Goal: Communication & Community: Answer question/provide support

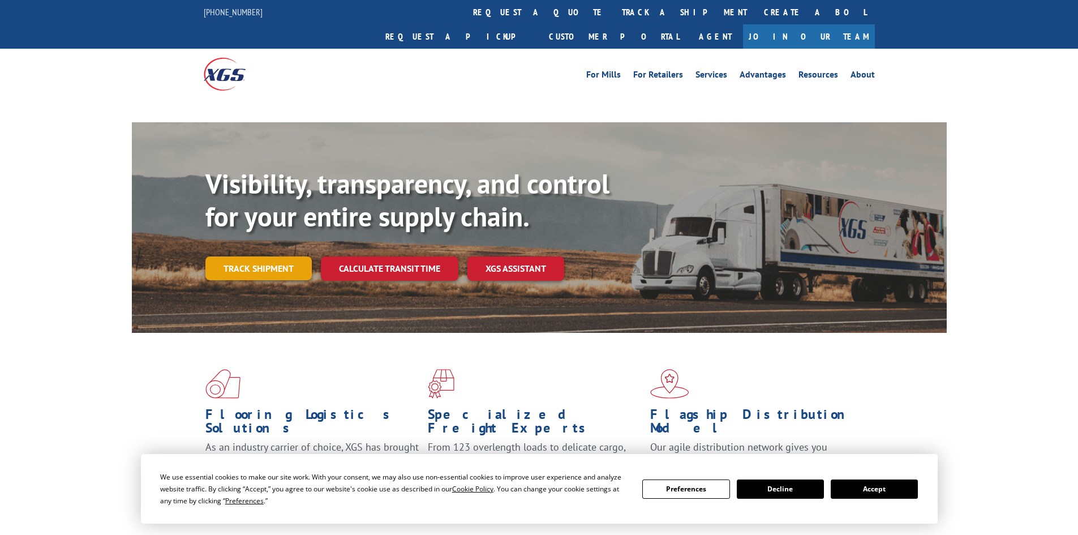
click at [271, 256] on link "Track shipment" at bounding box center [258, 268] width 106 height 24
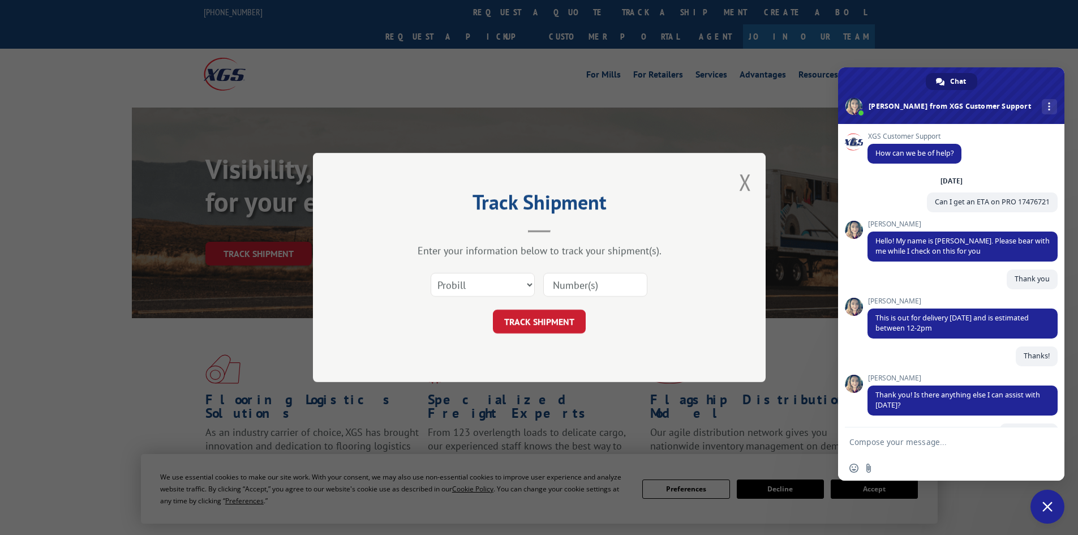
scroll to position [118, 0]
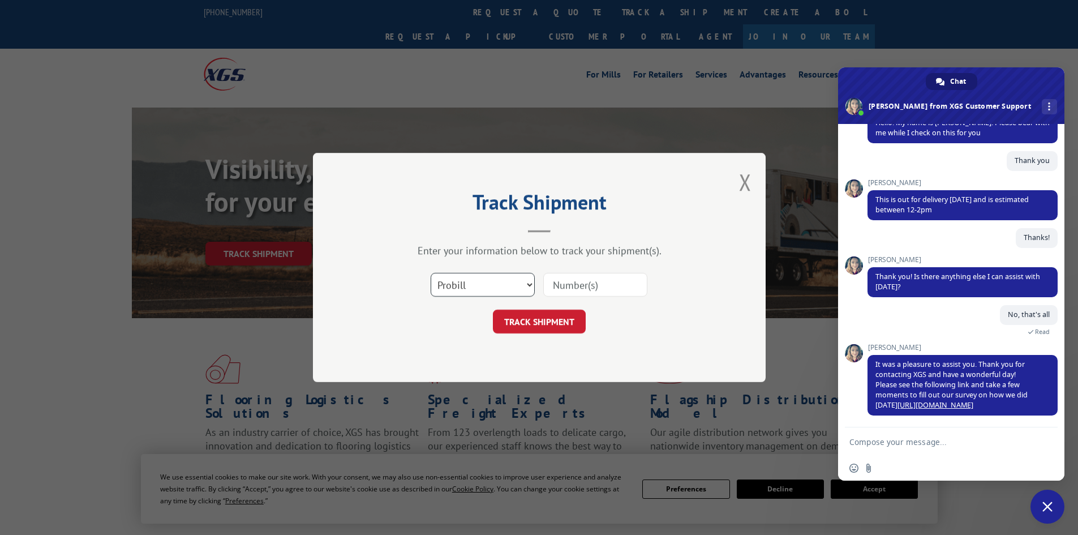
click at [469, 280] on select "Select category... Probill BOL PO" at bounding box center [483, 285] width 104 height 24
select select "bol"
click at [431, 273] on select "Select category... Probill BOL PO" at bounding box center [483, 285] width 104 height 24
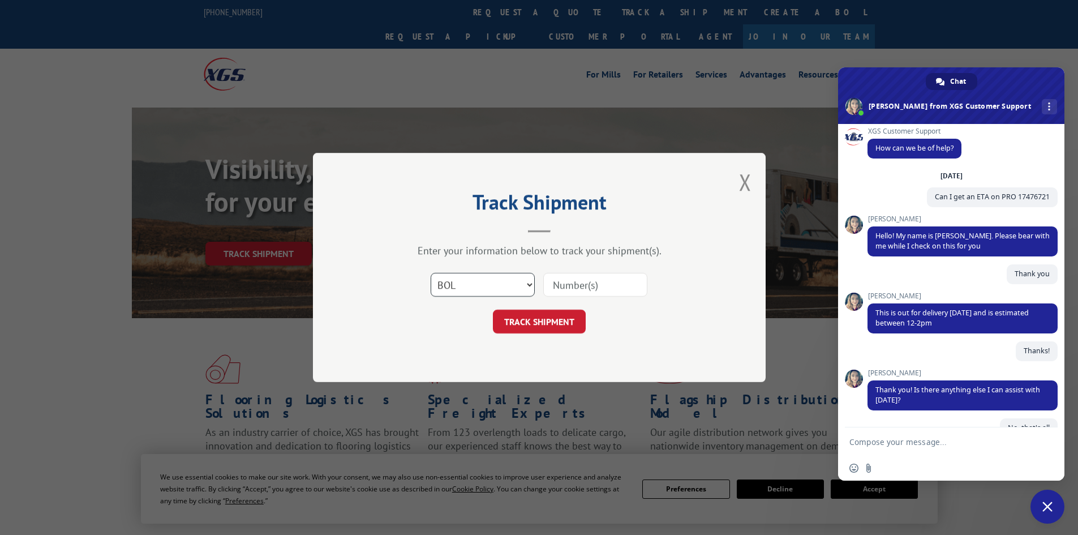
scroll to position [0, 0]
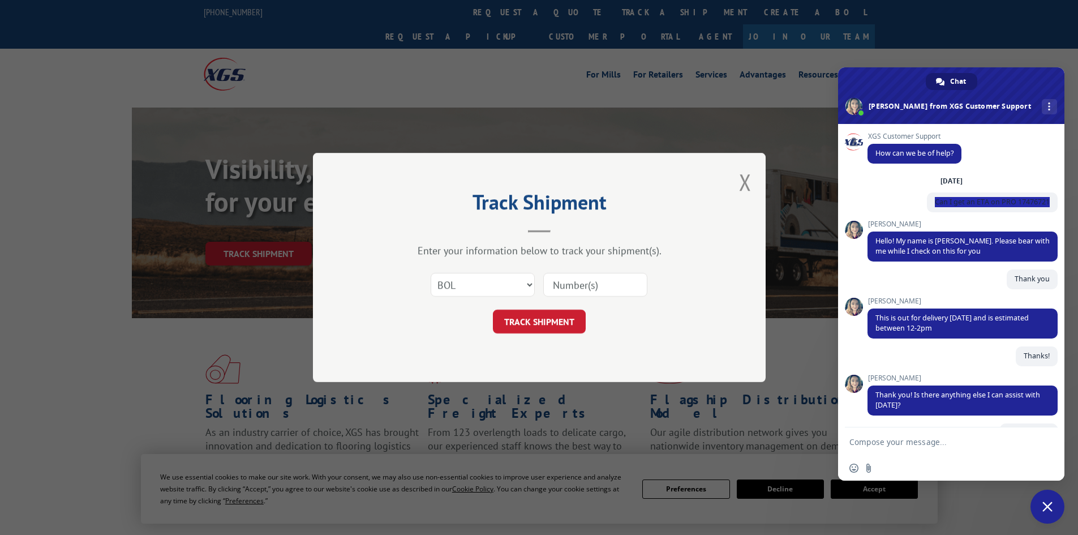
drag, startPoint x: 1041, startPoint y: 199, endPoint x: 912, endPoint y: 205, distance: 129.2
click at [912, 205] on div "[DATE] Can I get an ETA on PRO 17476721 3 hours ago" at bounding box center [962, 198] width 190 height 44
click at [1045, 500] on span "Close chat" at bounding box center [1047, 506] width 34 height 34
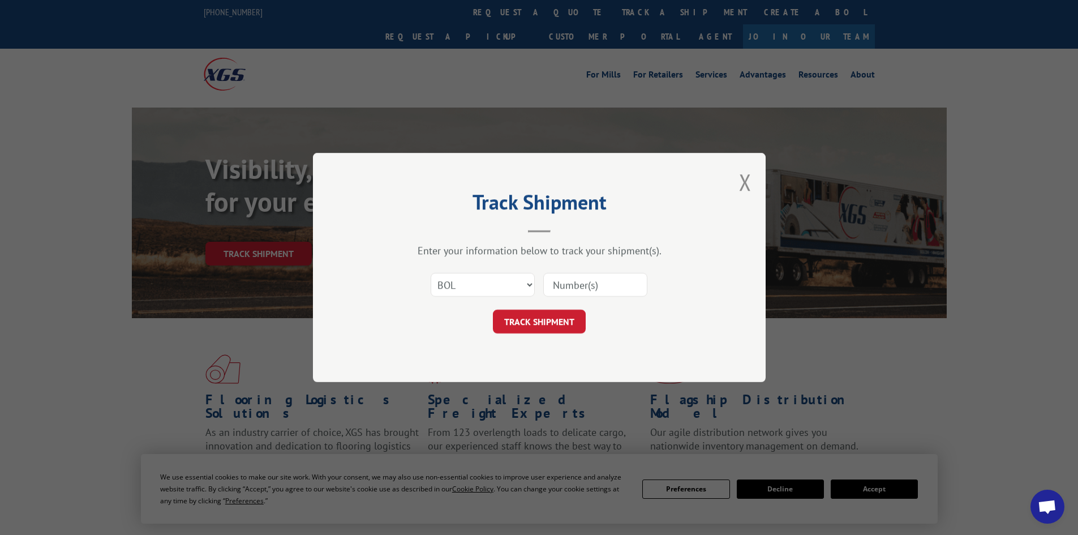
click at [1048, 499] on span "Open chat" at bounding box center [1047, 506] width 34 height 34
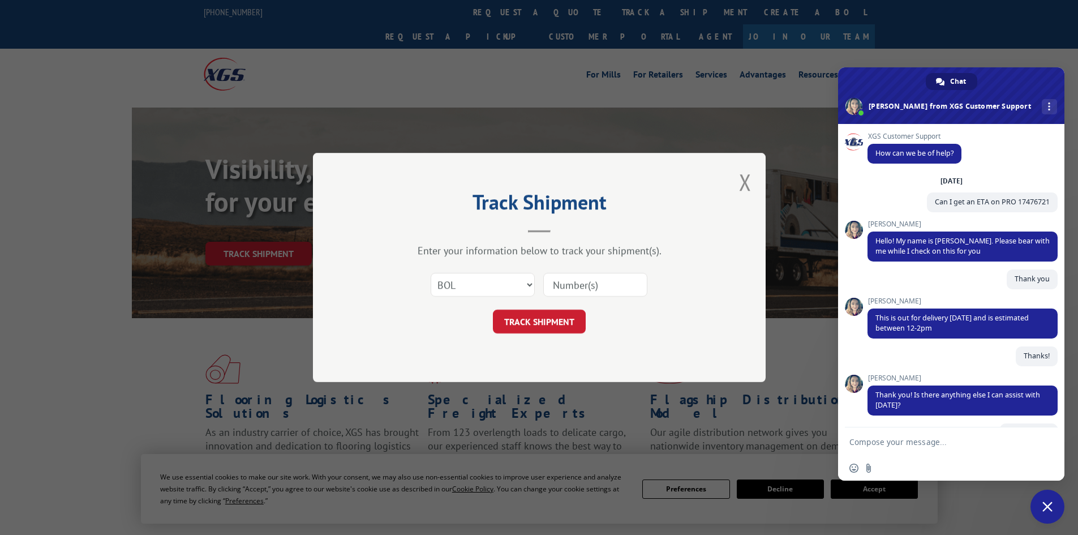
scroll to position [119, 0]
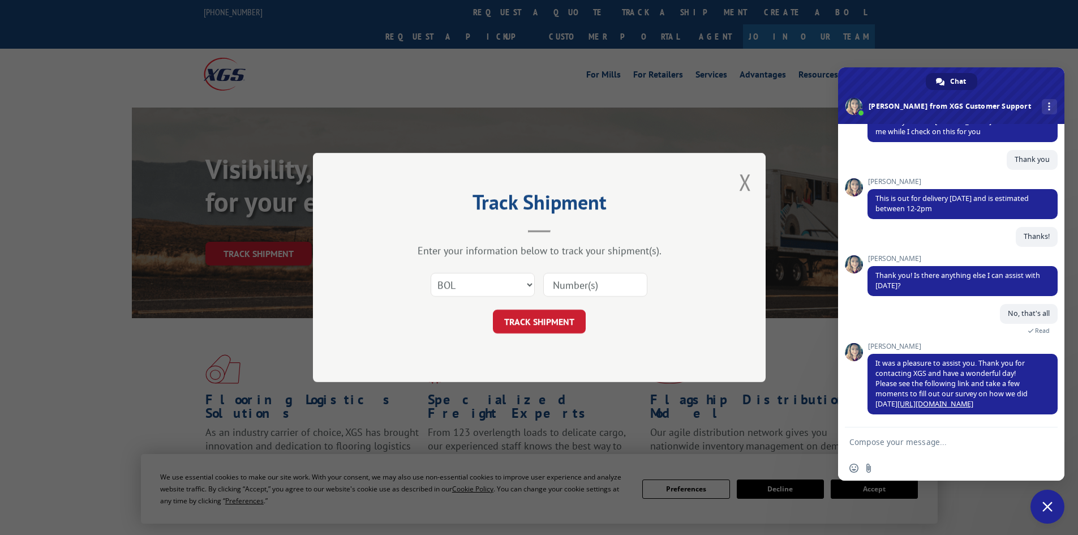
click at [929, 445] on textarea "Compose your message..." at bounding box center [938, 442] width 179 height 10
click at [1042, 108] on div "More channels" at bounding box center [1049, 106] width 15 height 15
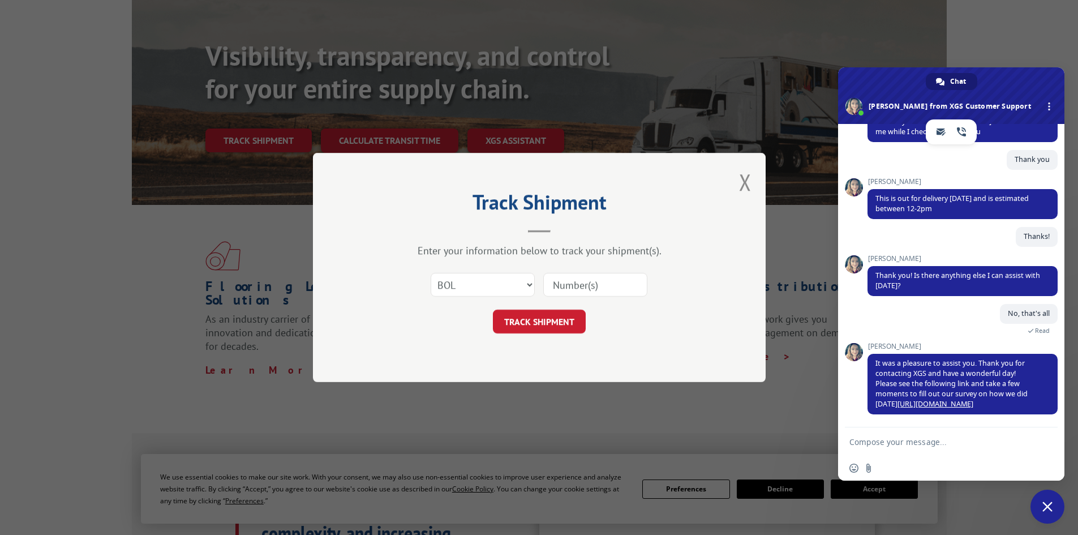
click at [943, 443] on textarea "Compose your message..." at bounding box center [938, 442] width 179 height 10
type textarea "Is there a more accurate update now?"
click at [1043, 440] on span "Send" at bounding box center [1045, 441] width 8 height 8
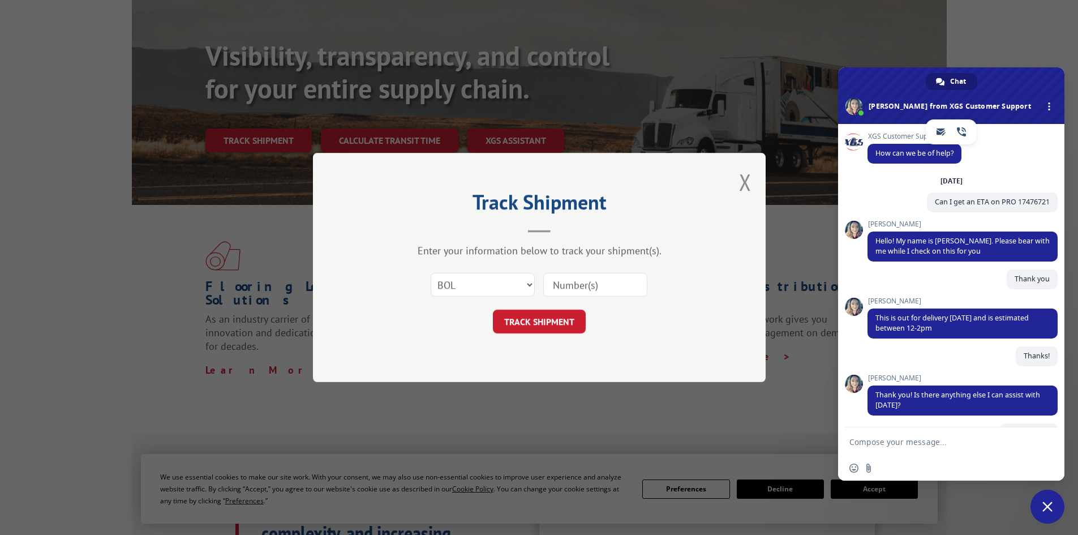
scroll to position [147, 0]
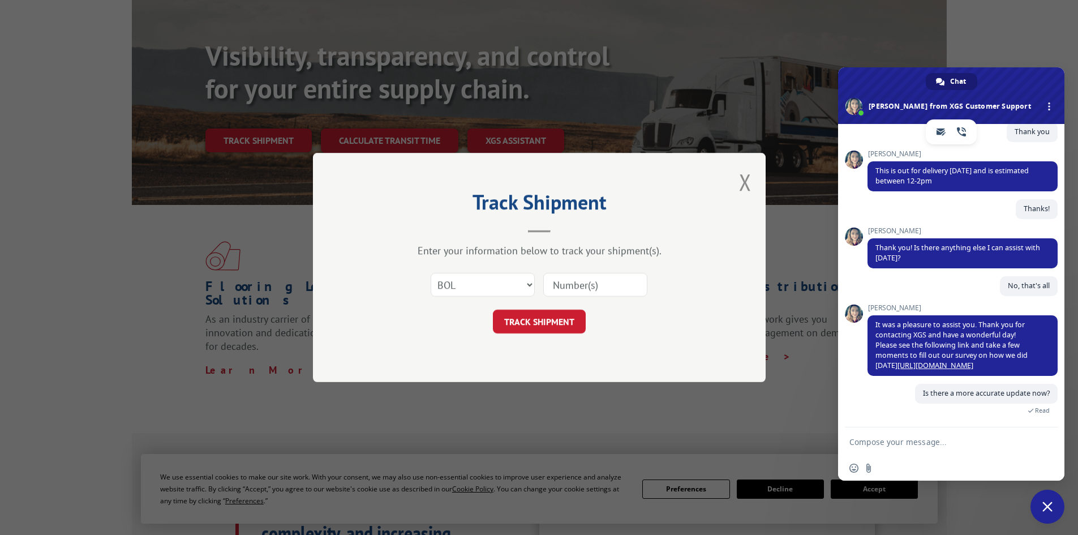
click at [950, 441] on textarea "Compose your message..." at bounding box center [938, 442] width 179 height 10
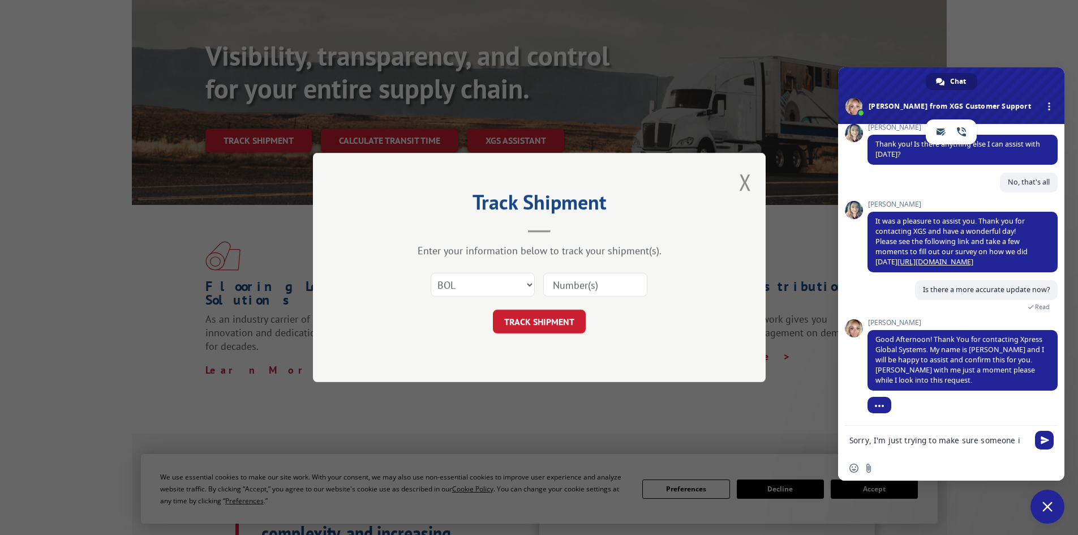
scroll to position [249, 0]
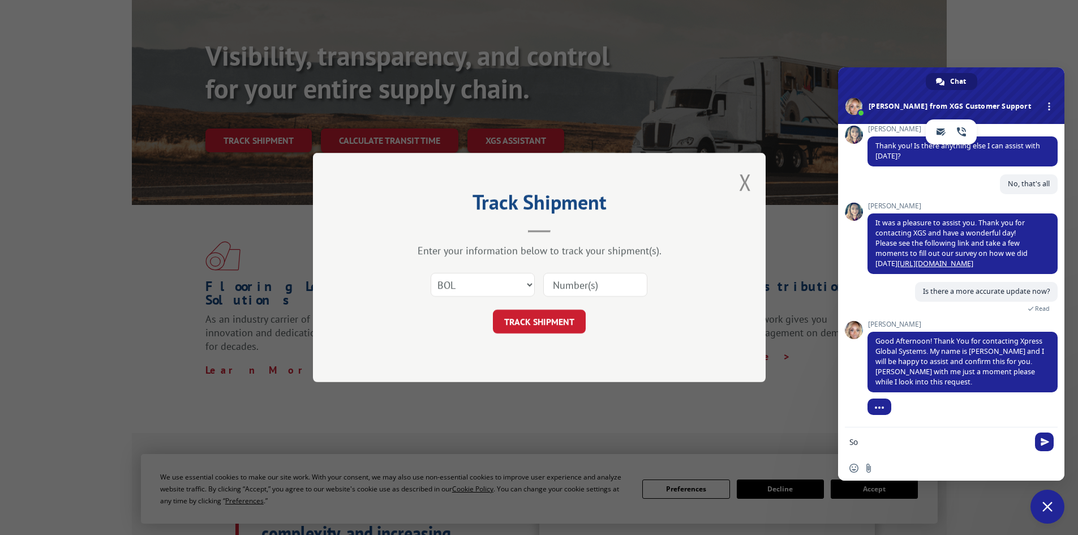
type textarea "S"
type textarea "Thank you"
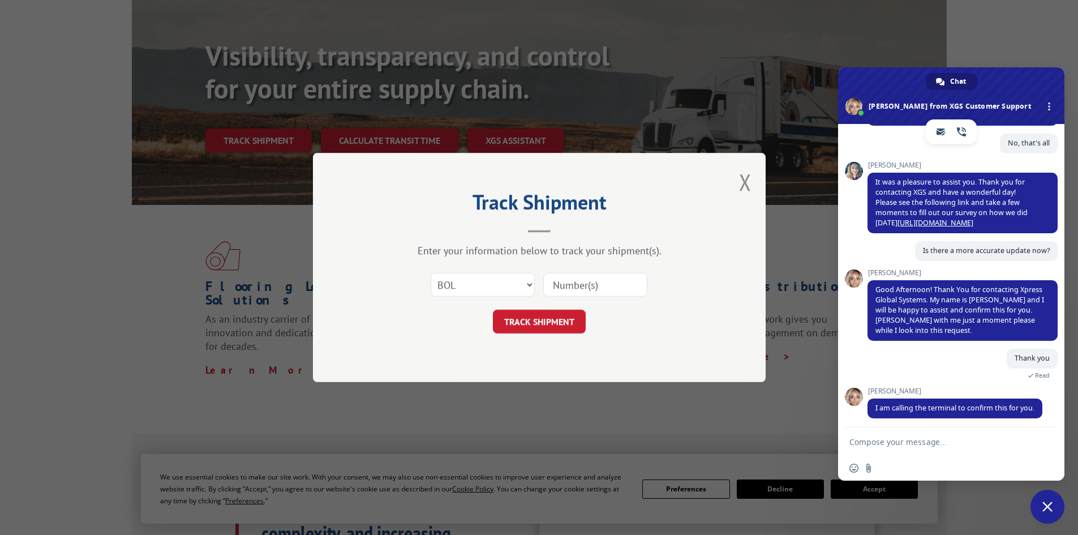
scroll to position [294, 0]
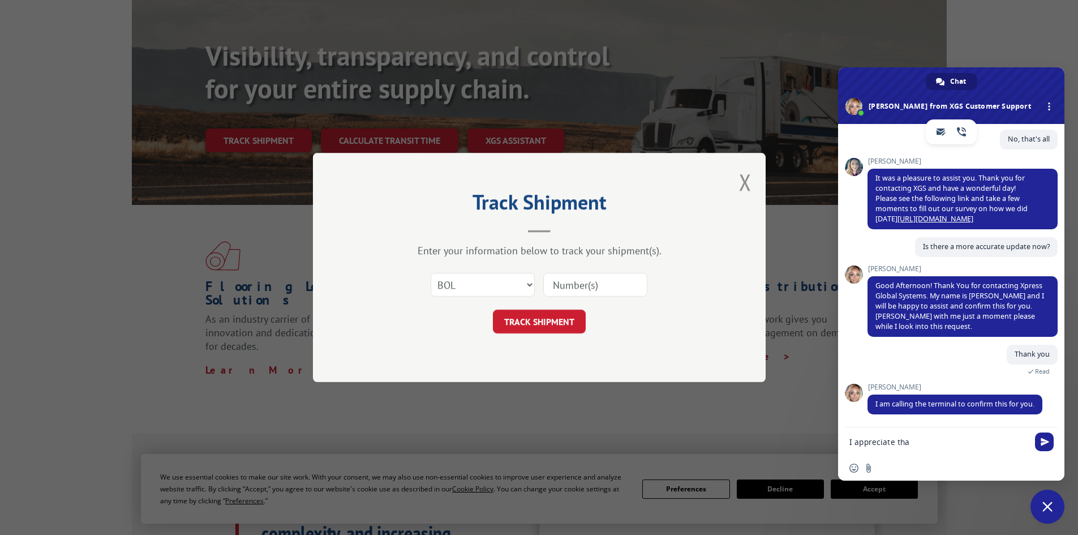
type textarea "I appreciate that"
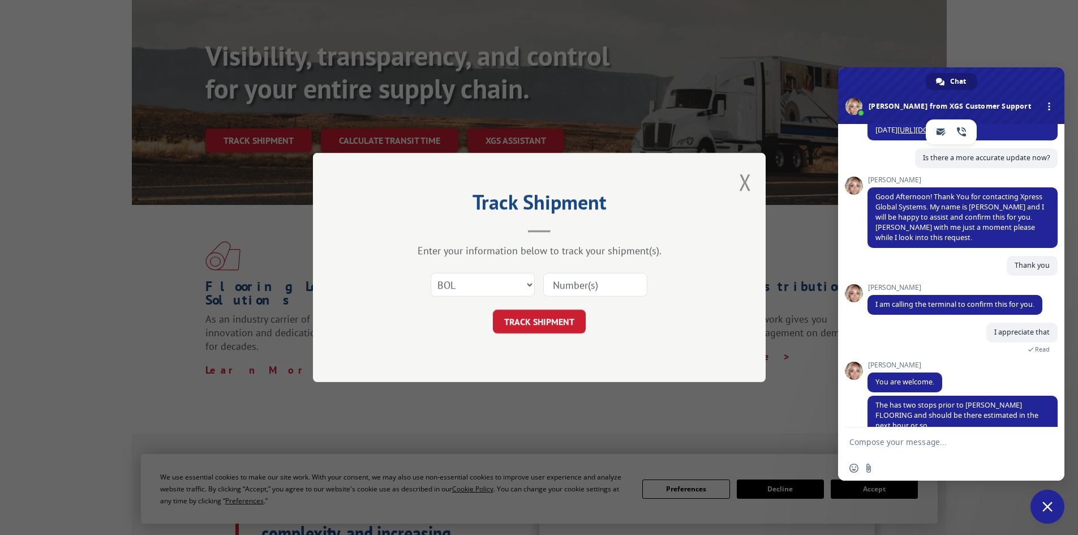
scroll to position [404, 0]
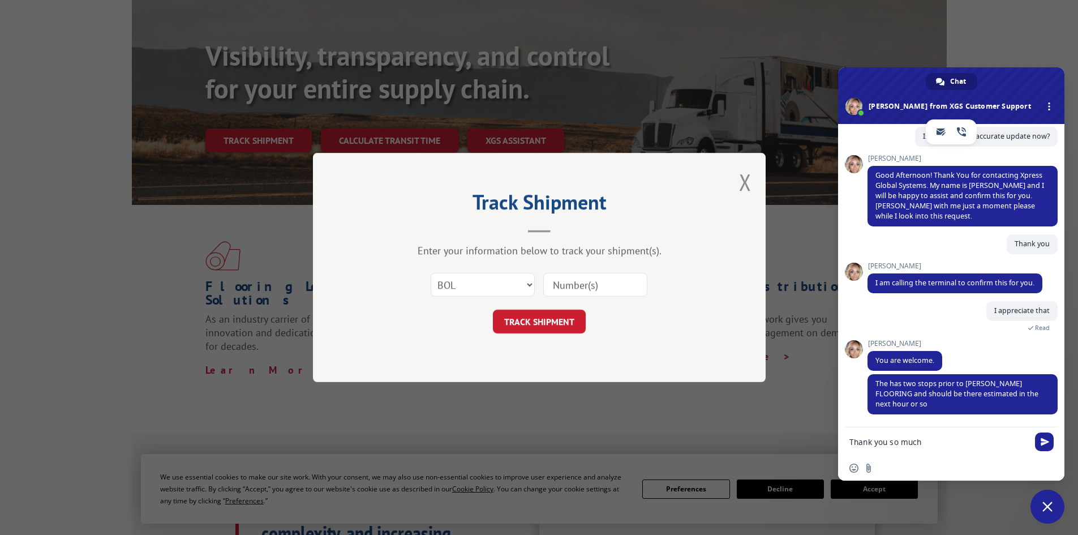
type textarea "Thank you so much!"
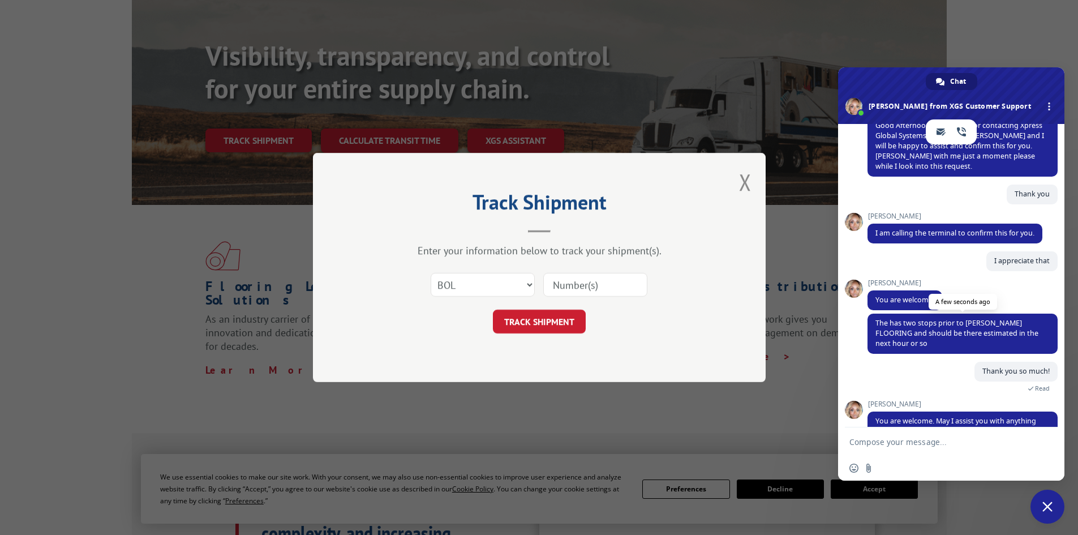
scroll to position [481, 0]
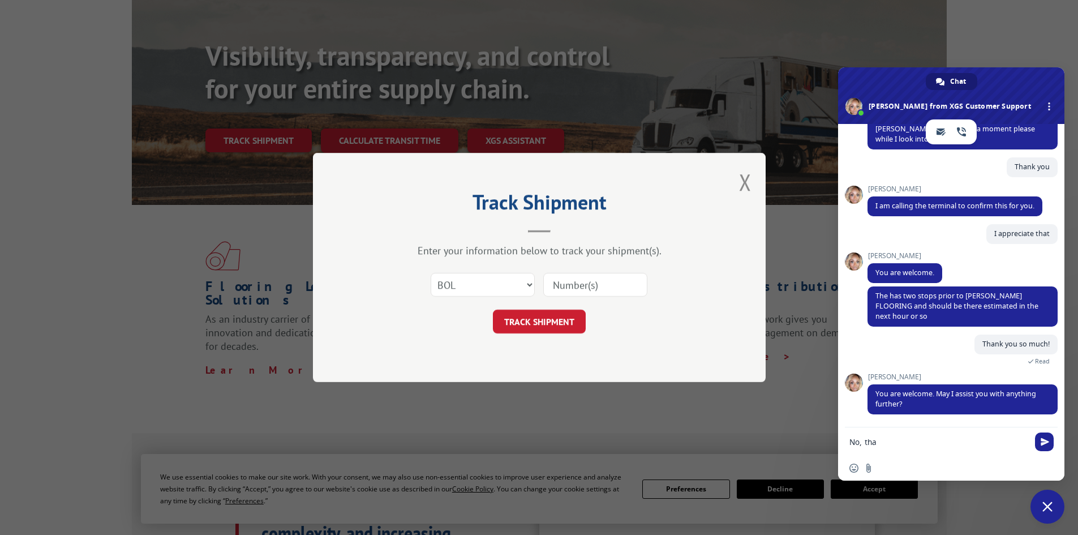
type textarea "No, that"
type textarea "s"
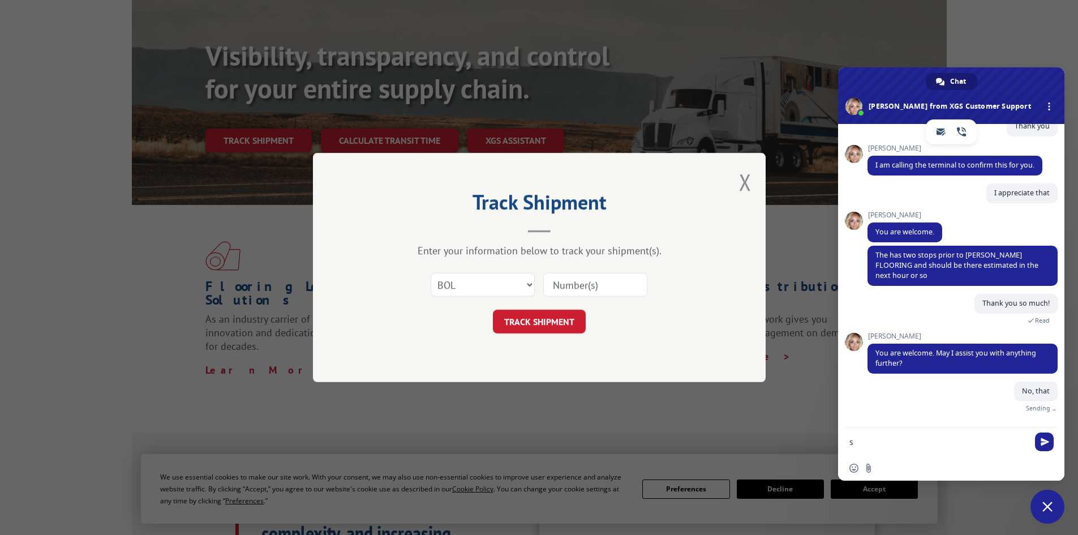
scroll to position [509, 0]
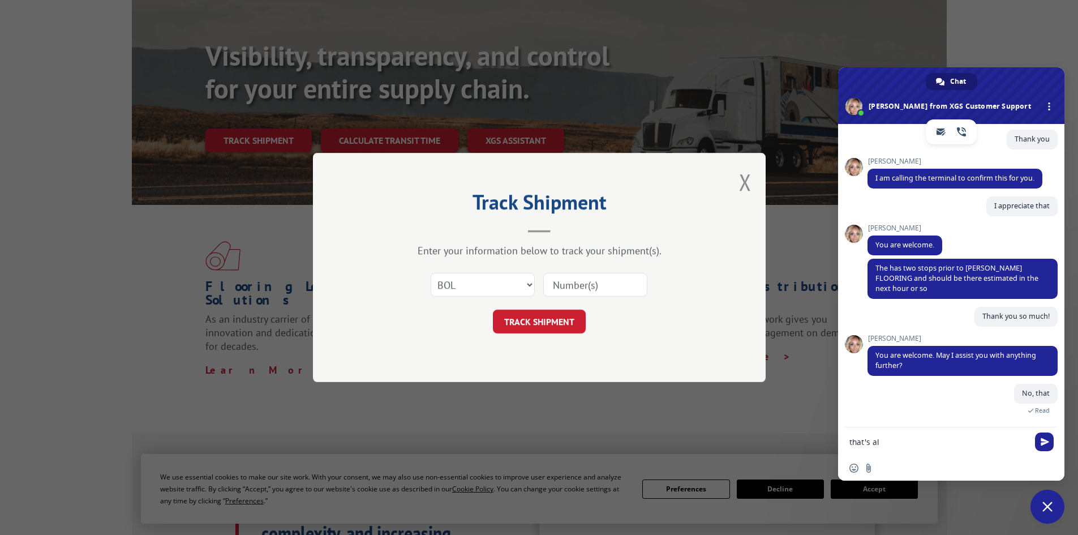
type textarea "that's all"
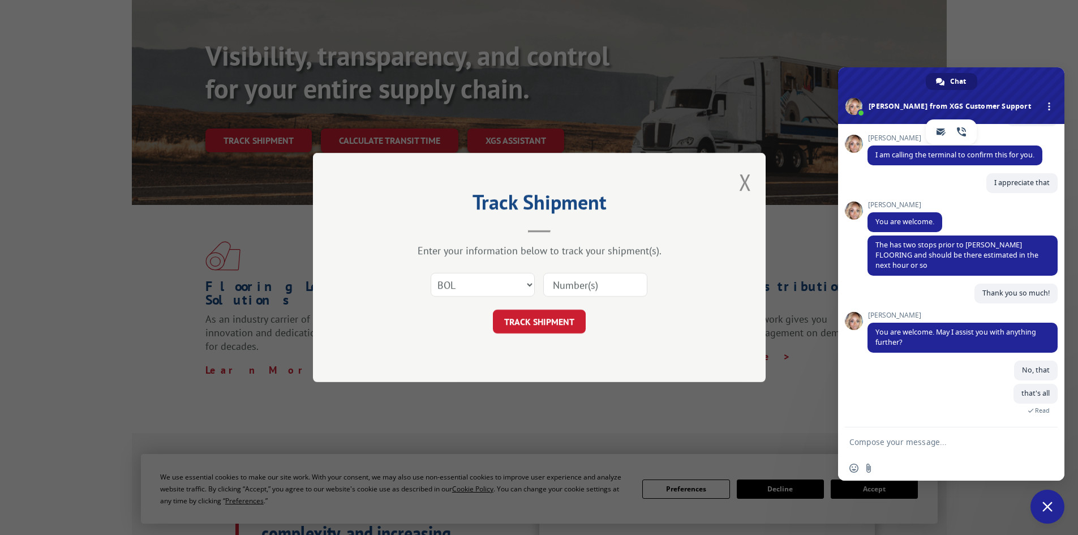
scroll to position [646, 0]
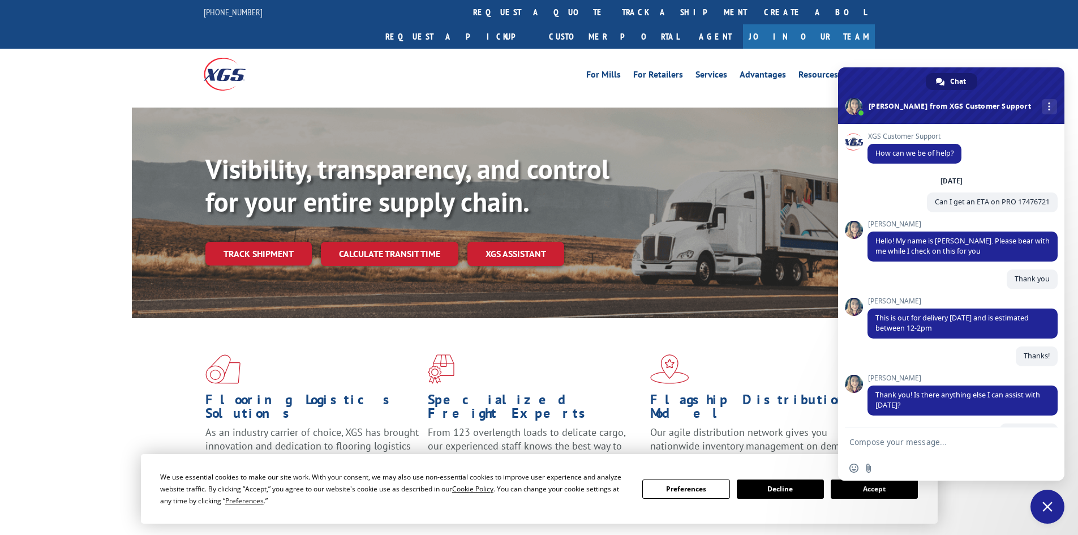
scroll to position [119, 0]
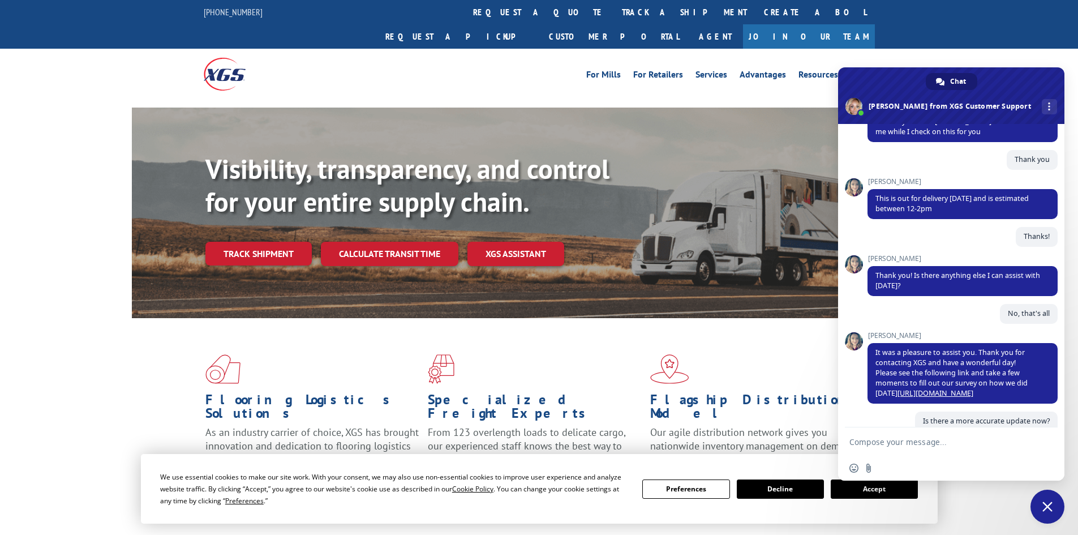
type textarea "Sorry, I'm just trying to make sure someone is here to unload the truck"
